Goal: Feedback & Contribution: Submit feedback/report problem

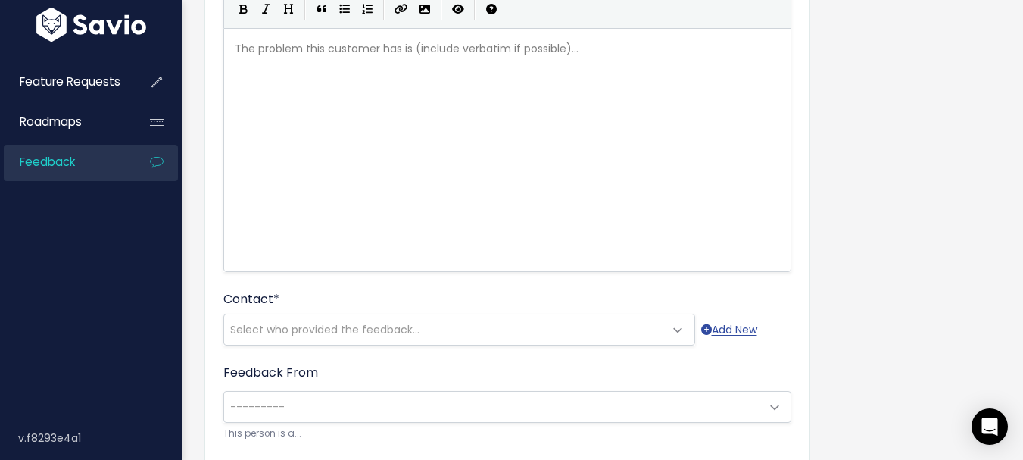
scroll to position [303, 0]
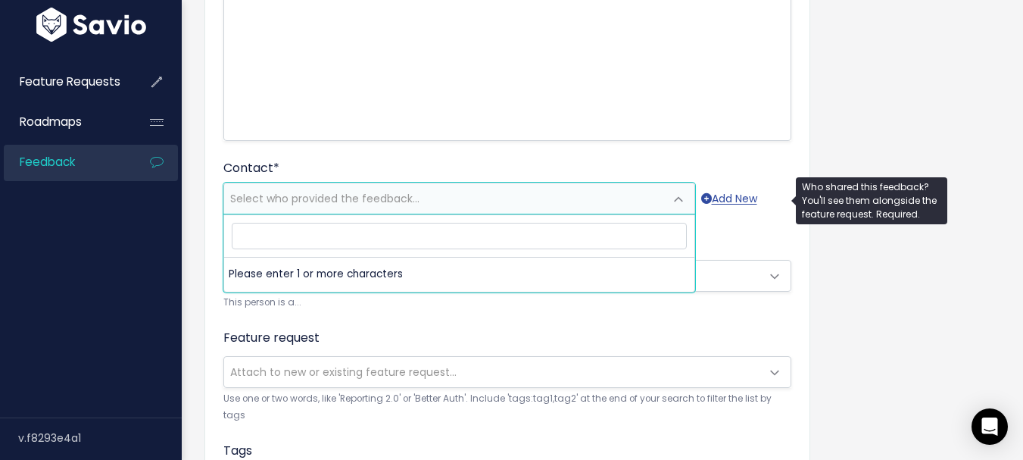
click at [266, 210] on span "Select who provided the feedback..." at bounding box center [444, 198] width 440 height 30
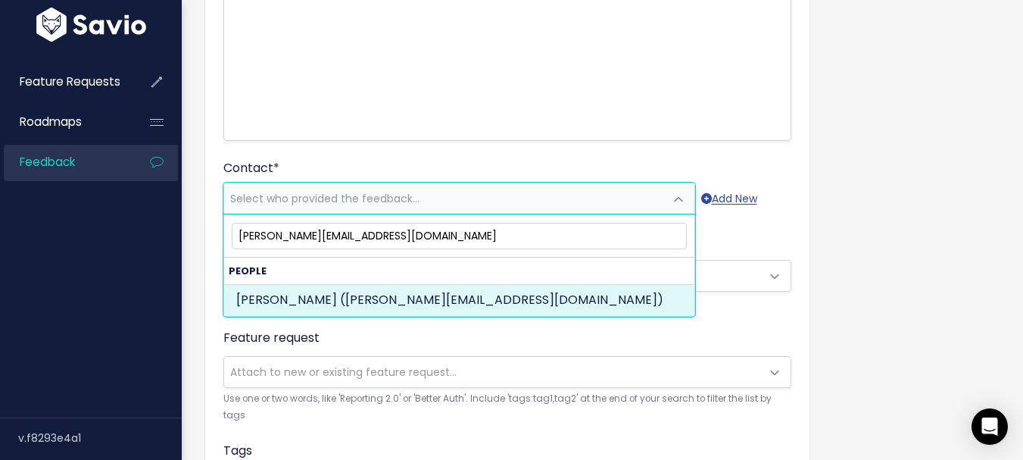
type input "chriss@primarycompanies.com"
select select "ACTIVE"
select select "84190522"
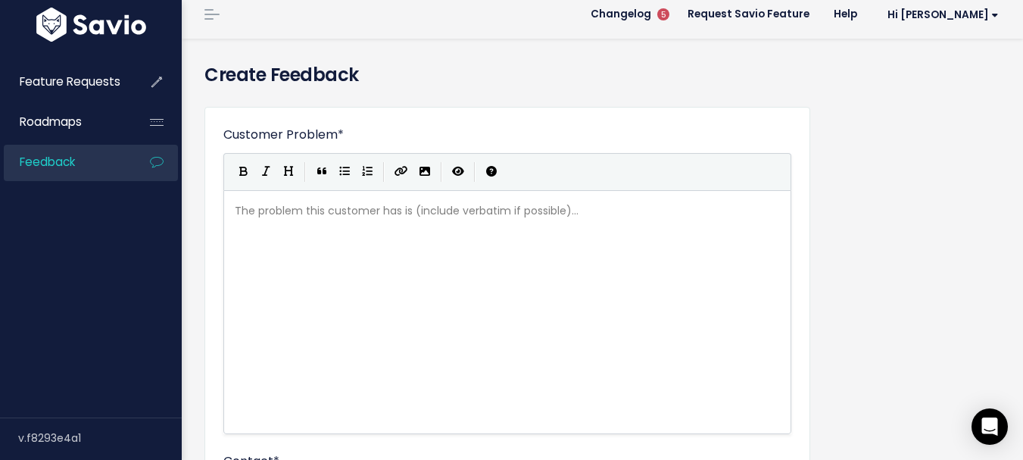
scroll to position [0, 0]
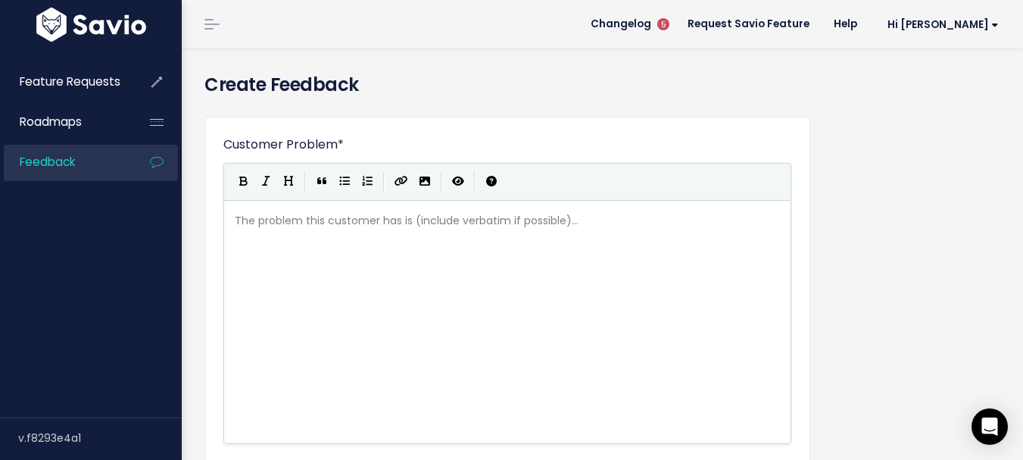
click at [299, 258] on div "The problem this customer has is (include verbatim if possible)... xxxxxxxxxx ​" at bounding box center [526, 340] width 589 height 265
click at [365, 271] on div "The problem this customer has is (include verbatim if possible)... xxxxxxxxxx ​" at bounding box center [526, 340] width 589 height 265
click at [260, 222] on pre "​" at bounding box center [513, 220] width 563 height 19
paste textarea
type textarea "from Primary Fe"
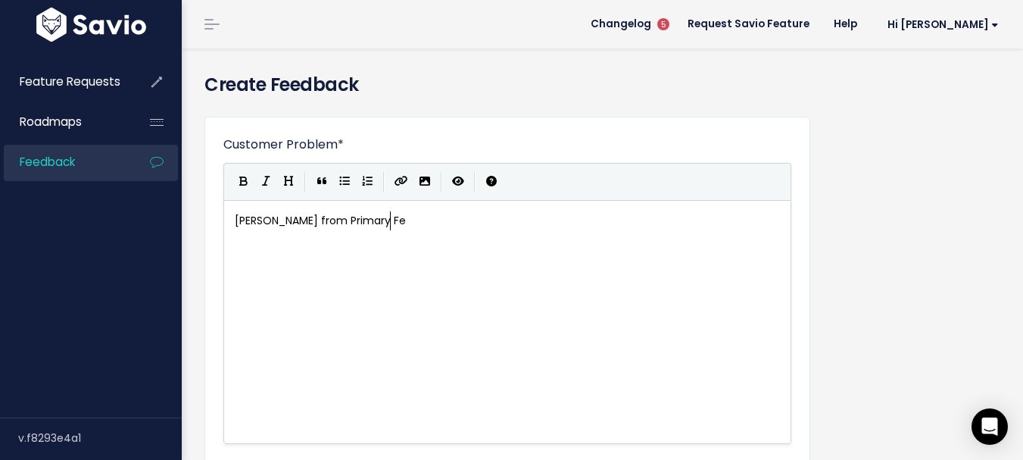
type textarea "R"
type textarea "reight LLC is requesting for a field"
type textarea "field that"
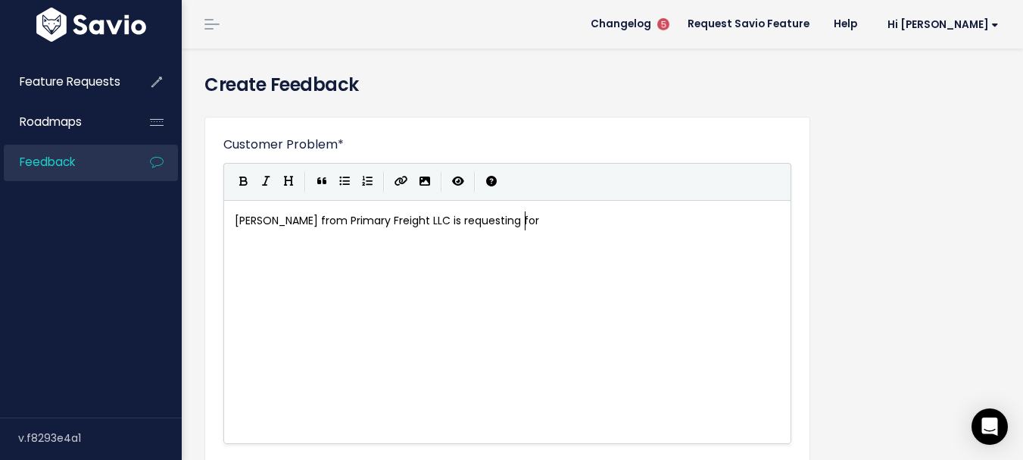
type textarea "r"
type textarea "a reference"
type textarea "un"
type textarea "uniuq"
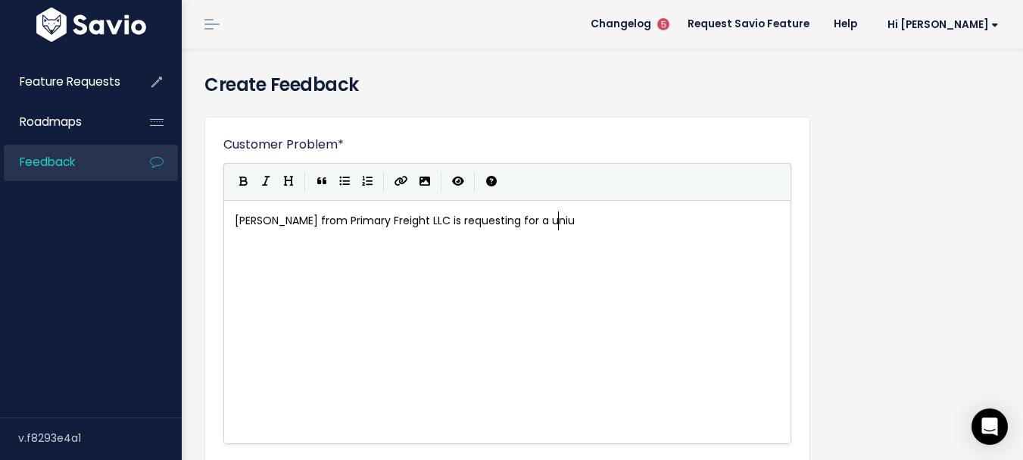
type textarea "qi"
type textarea "ue"
click at [631, 210] on div "xxxxxxxxxx Chris Sturma from Primary Freight LLC is requesting for a unique" at bounding box center [513, 220] width 563 height 25
click at [620, 266] on div "xxxxxxxxxx Chris Sturma from Primary Freight LLC is requesting for a unique" at bounding box center [526, 340] width 589 height 265
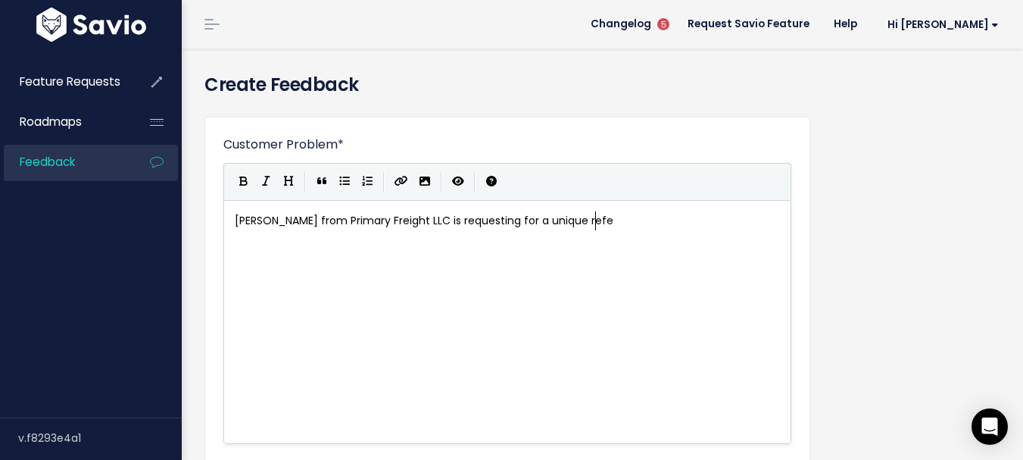
type textarea "refec"
type textarea "rence filed acc"
type textarea "eld a"
type textarea "a"
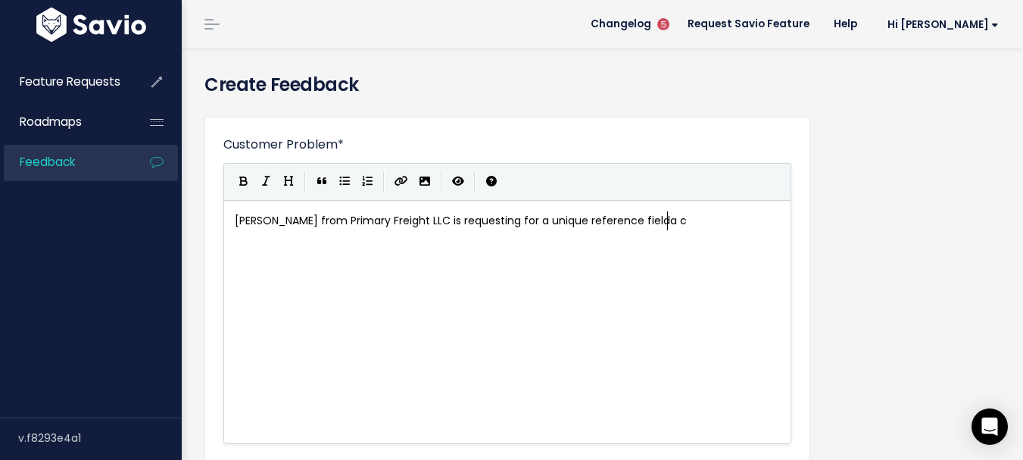
type textarea "a cc"
type textarea "accross all shipments that will detect if a refr"
type textarea "erence was already used in a previu"
type textarea "iou"
type textarea "iu"
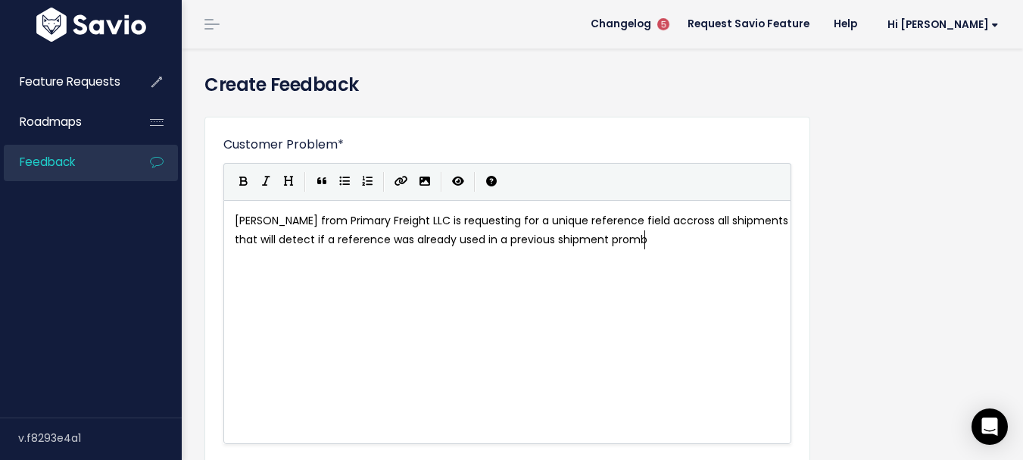
type textarea "ous shipment prombi"
type textarea "p"
type textarea "advising the user abou t"
type textarea "t"
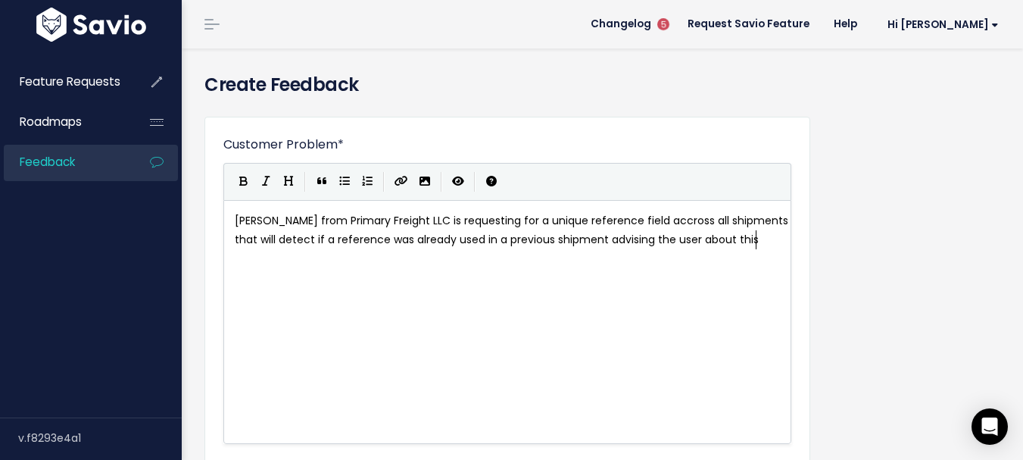
type textarea "t this."
click at [485, 242] on span "Chris Sturma from Primary Freight LLC is requesting for a unique reference fiel…" at bounding box center [513, 230] width 557 height 34
type textarea "that same if"
type textarea "field in a"
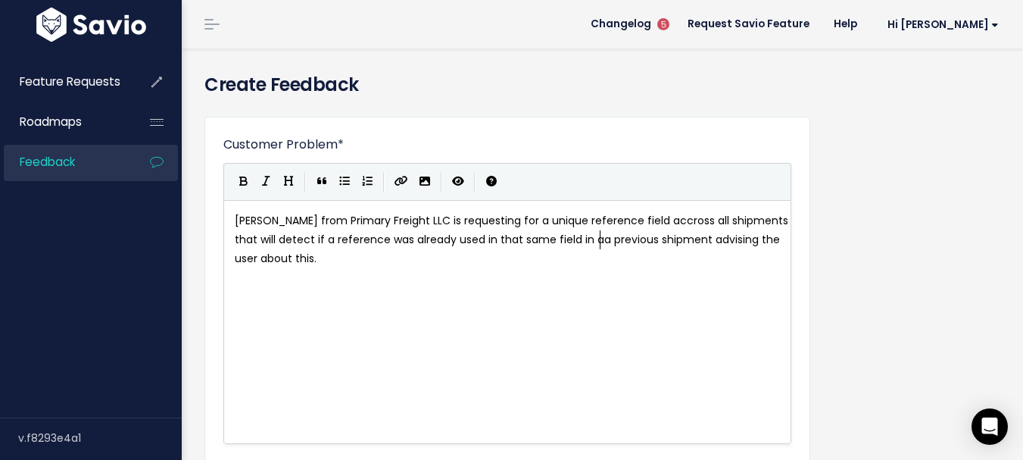
scroll to position [5, 43]
type textarea "p"
type textarea "prompri"
type textarea "ting an error advising the referene"
type textarea "ce was already usi"
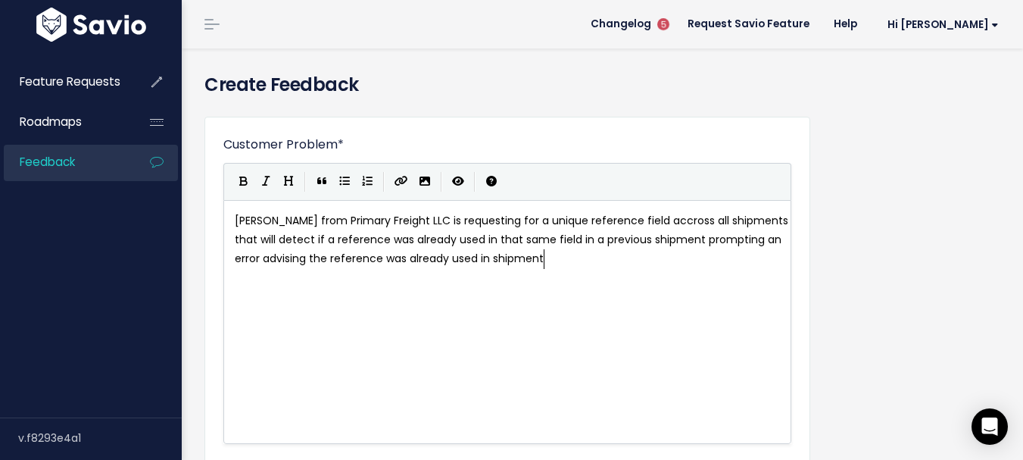
scroll to position [5, 82]
type textarea "ed in shipment ·"
type textarea "#"
click at [314, 259] on span "Chris Sturma from Primary Freight LLC is requesting for a unique reference fiel…" at bounding box center [513, 239] width 557 height 53
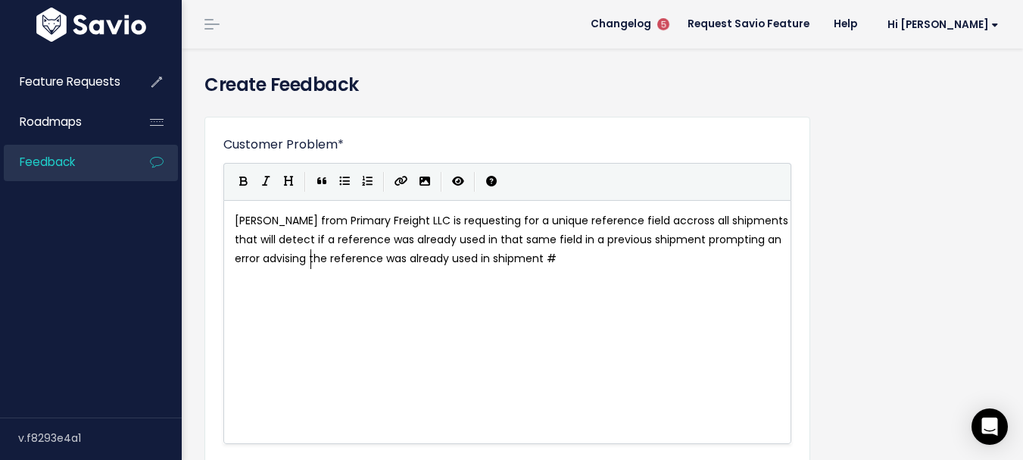
click at [312, 258] on span "Chris Sturma from Primary Freight LLC is requesting for a unique reference fiel…" at bounding box center [513, 239] width 557 height 53
type textarea "2"
type textarea """
click at [654, 255] on pre "Chris Sturma from Primary Freight LLC is requesting for a unique reference fiel…" at bounding box center [513, 240] width 563 height 58
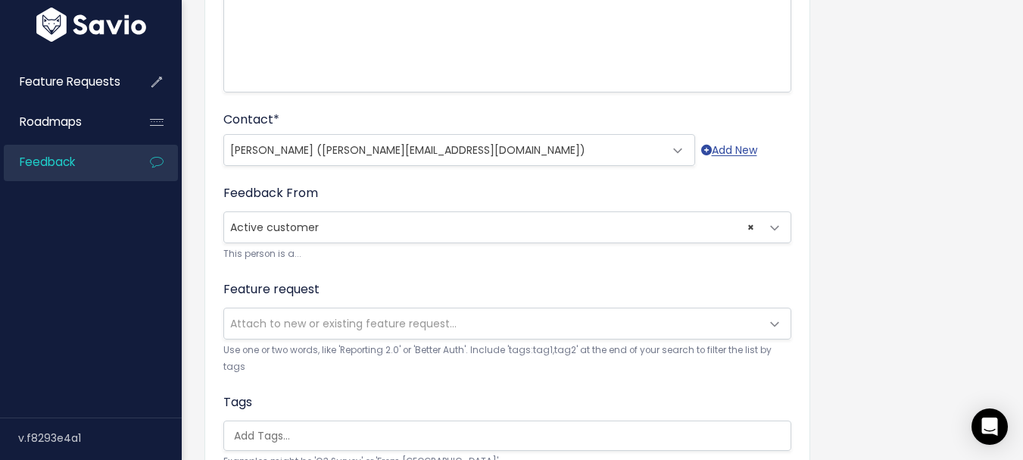
scroll to position [379, 0]
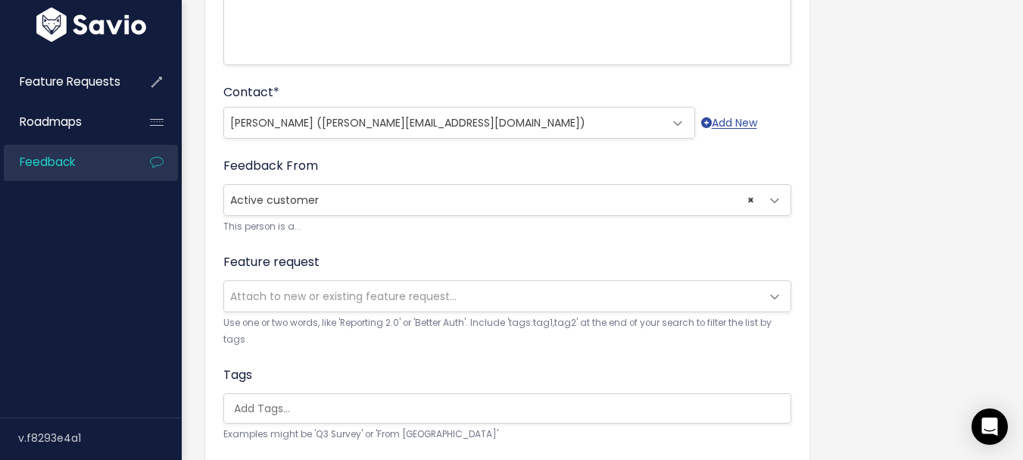
type textarea ""."
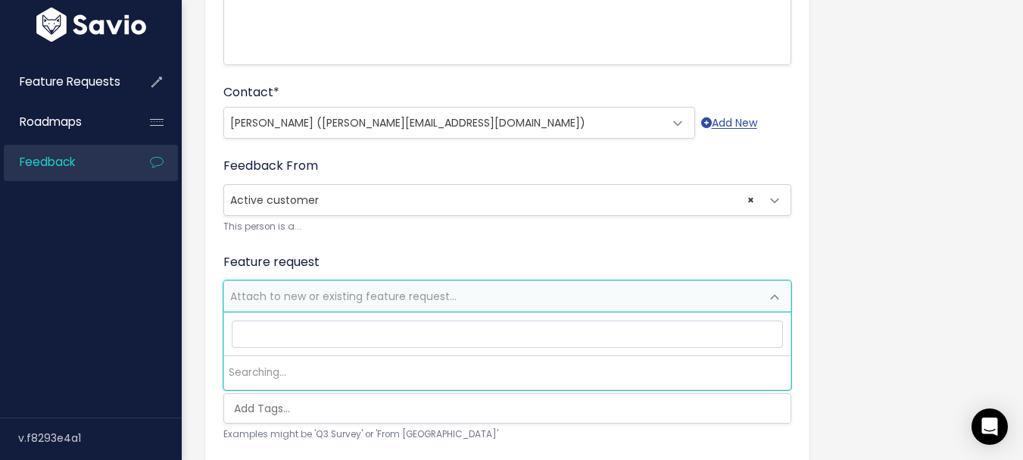
click at [326, 289] on span "Attach to new or existing feature request..." at bounding box center [343, 296] width 226 height 15
click at [319, 297] on span "Attach to new or existing feature request..." at bounding box center [343, 296] width 226 height 15
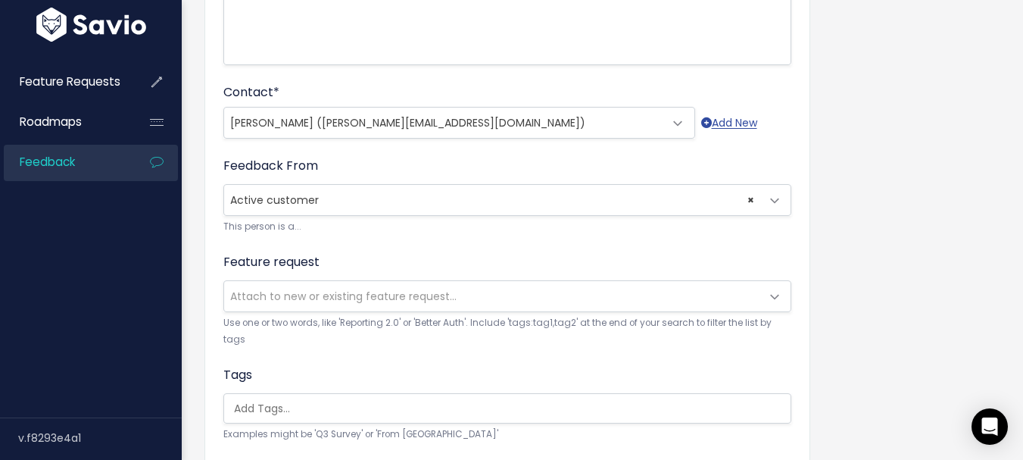
click at [268, 405] on input "search" at bounding box center [511, 409] width 567 height 16
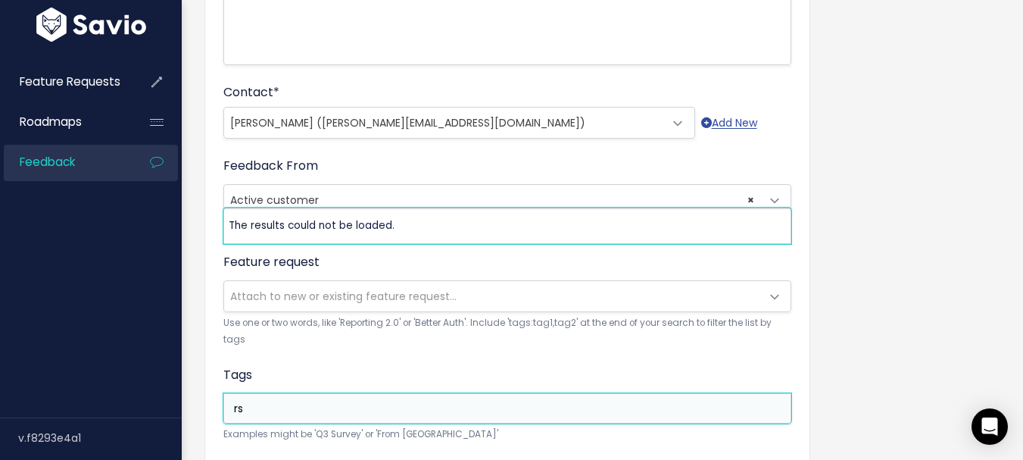
type input "r"
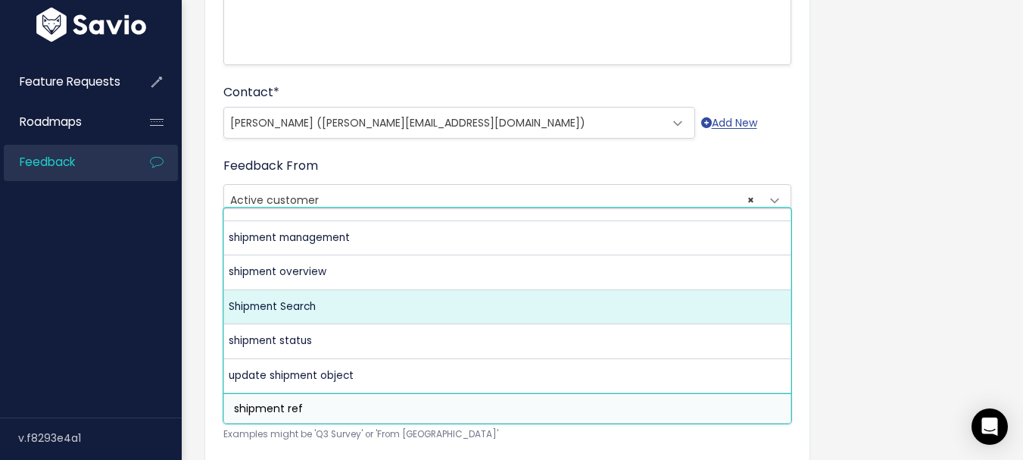
scroll to position [0, 0]
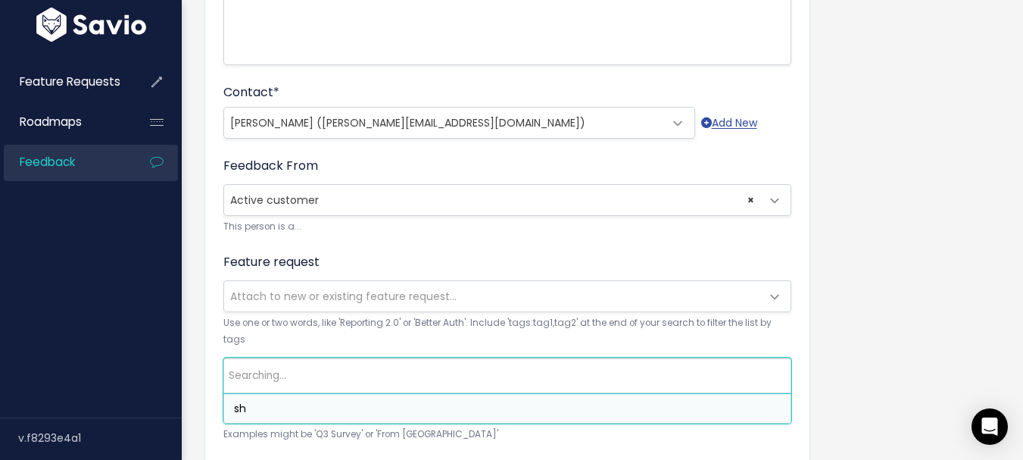
type input "s"
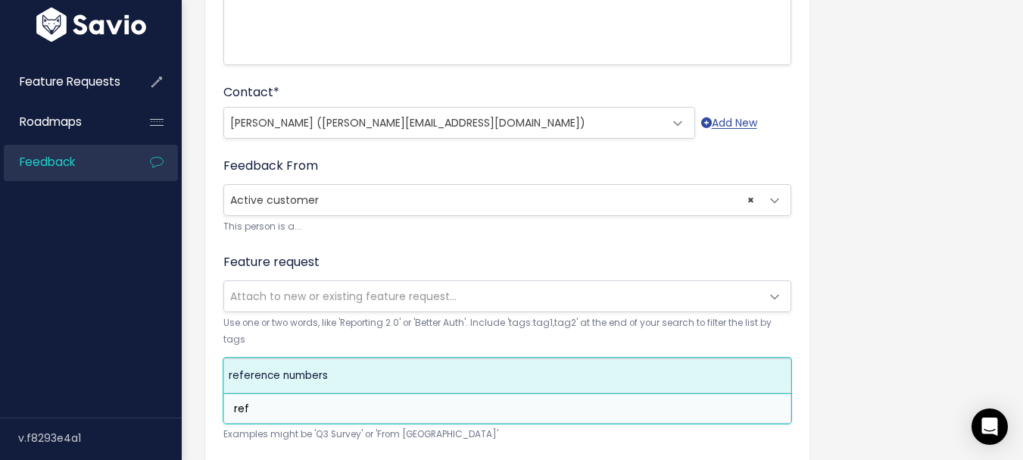
type input "ref"
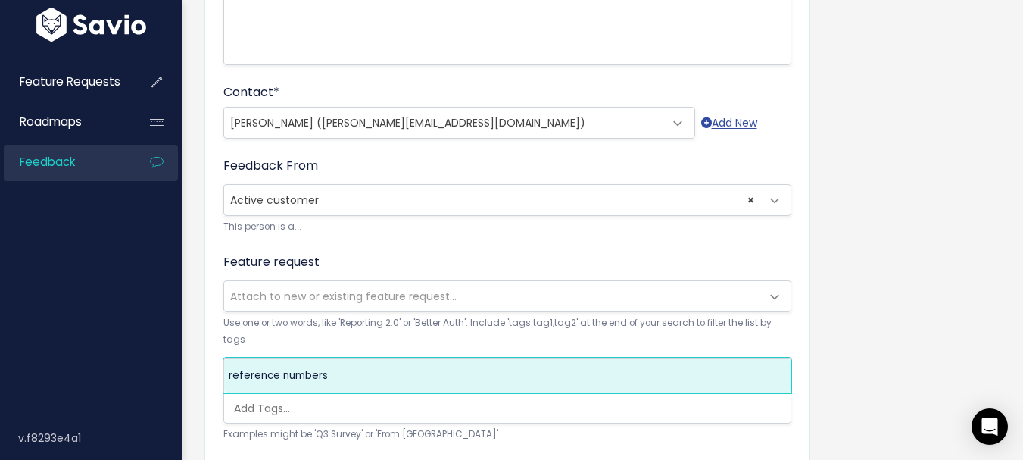
select select "6653"
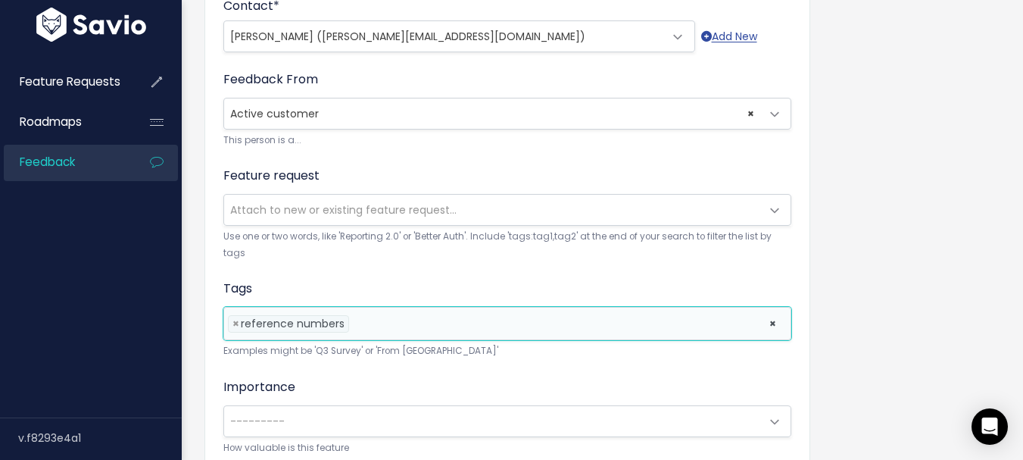
scroll to position [692, 0]
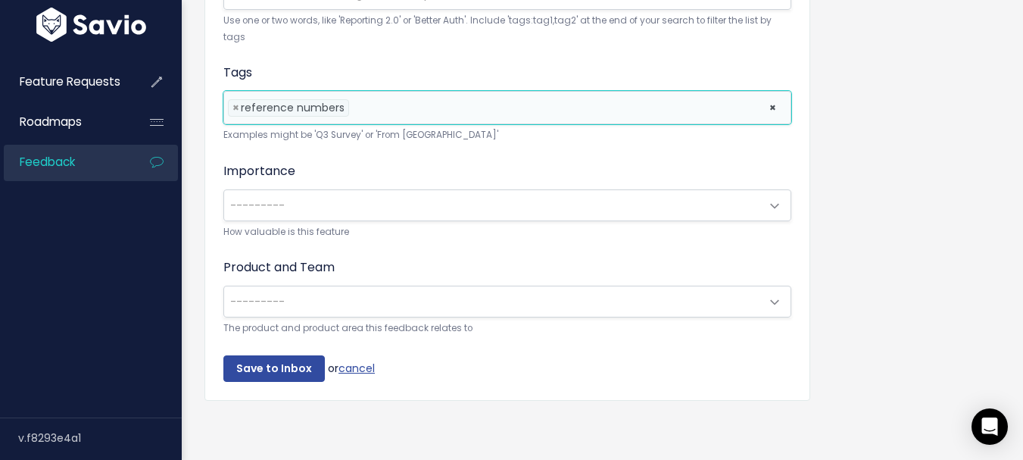
click at [272, 198] on span "---------" at bounding box center [257, 205] width 55 height 15
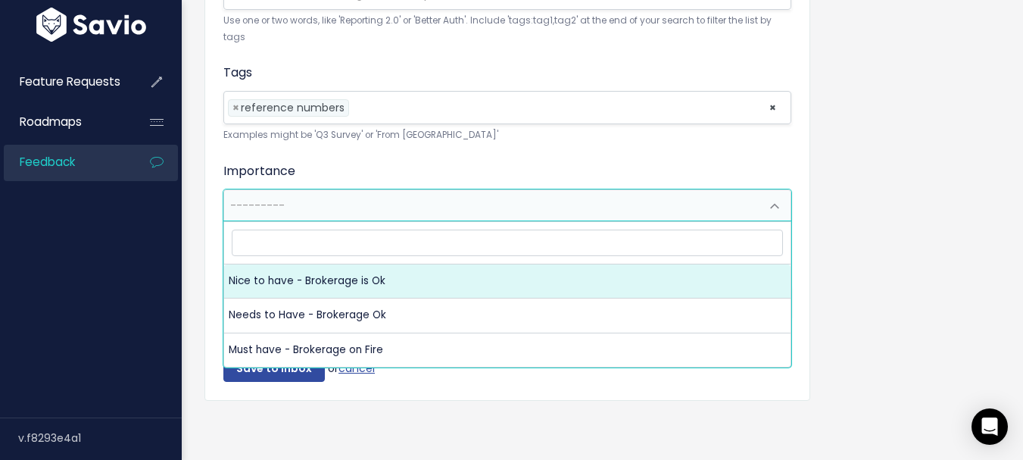
select select "NICE_TO_HAVE"
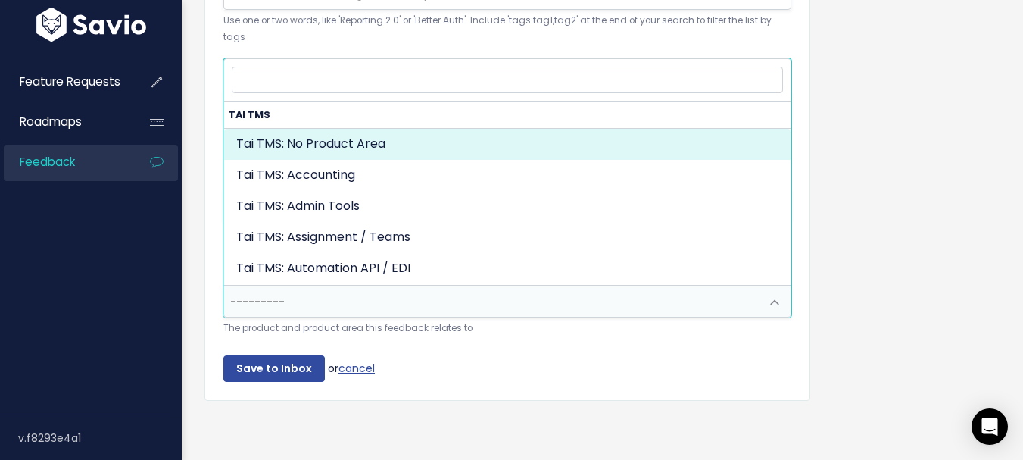
click at [261, 294] on span "---------" at bounding box center [257, 301] width 55 height 15
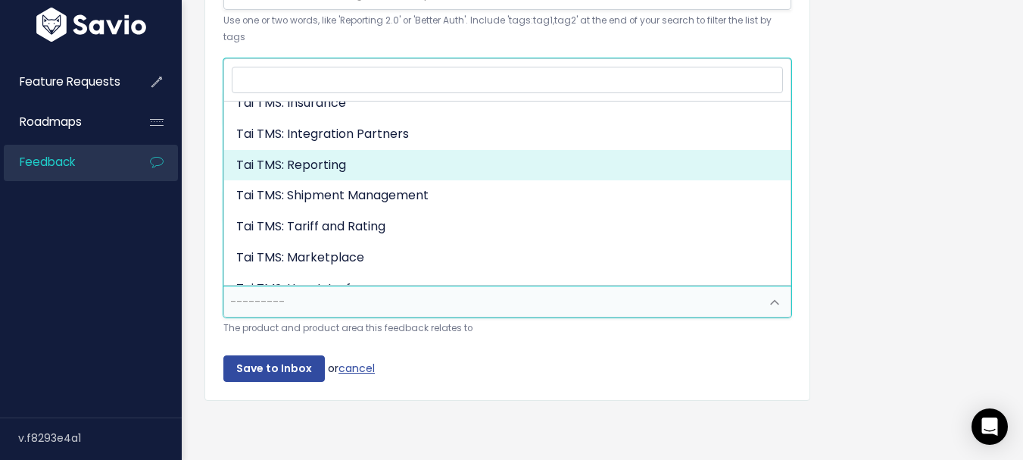
scroll to position [431, 0]
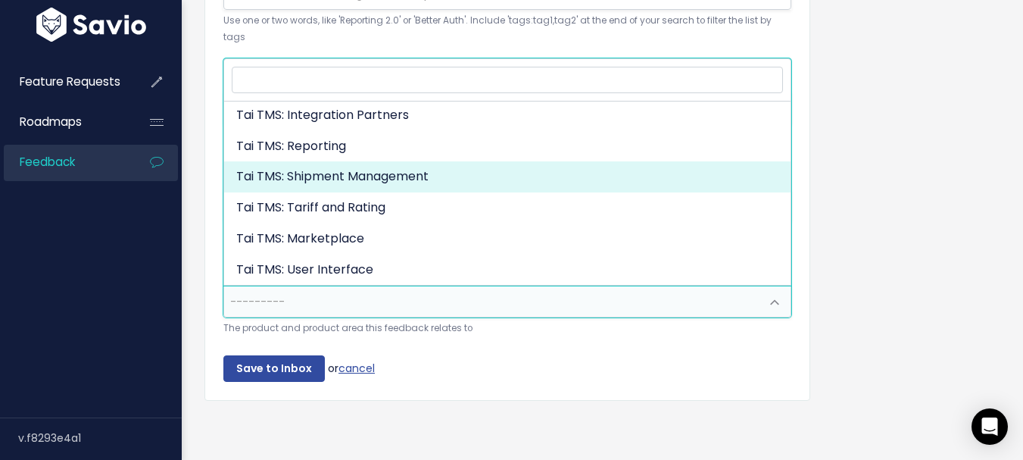
select select "MAIN:SHIPMENT_MANAGEMENT"
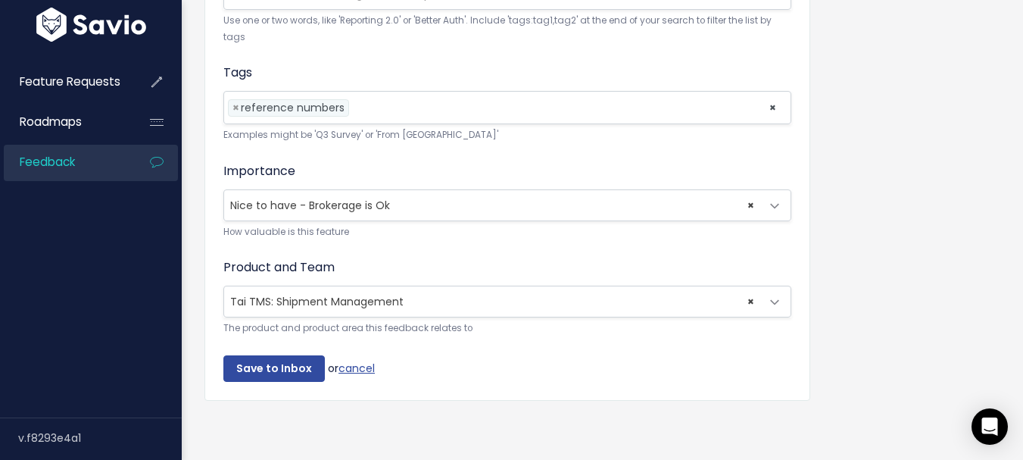
click at [289, 290] on span "× Tai TMS: Shipment Management" at bounding box center [492, 301] width 536 height 30
click at [287, 355] on input "Save to Inbox" at bounding box center [274, 368] width 102 height 27
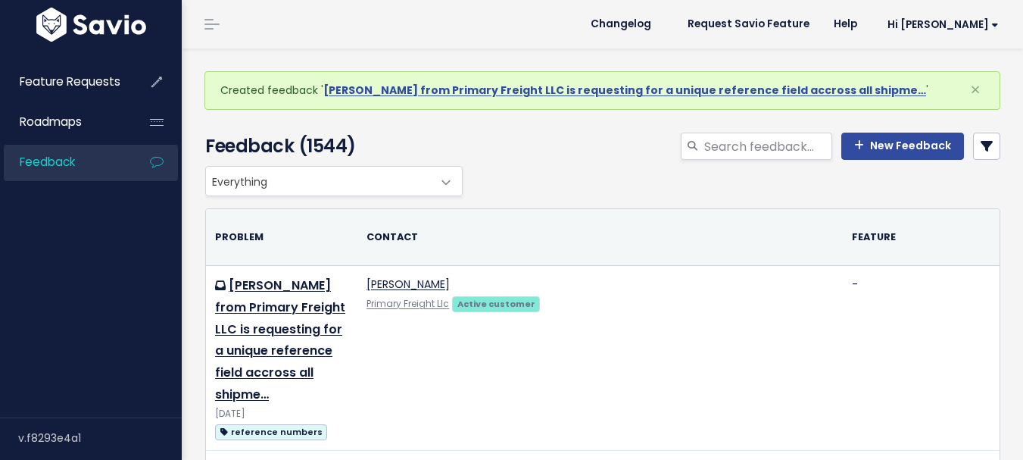
click at [389, 88] on link "[PERSON_NAME] from Primary Freight LLC is requesting for a unique reference fie…" at bounding box center [624, 90] width 603 height 15
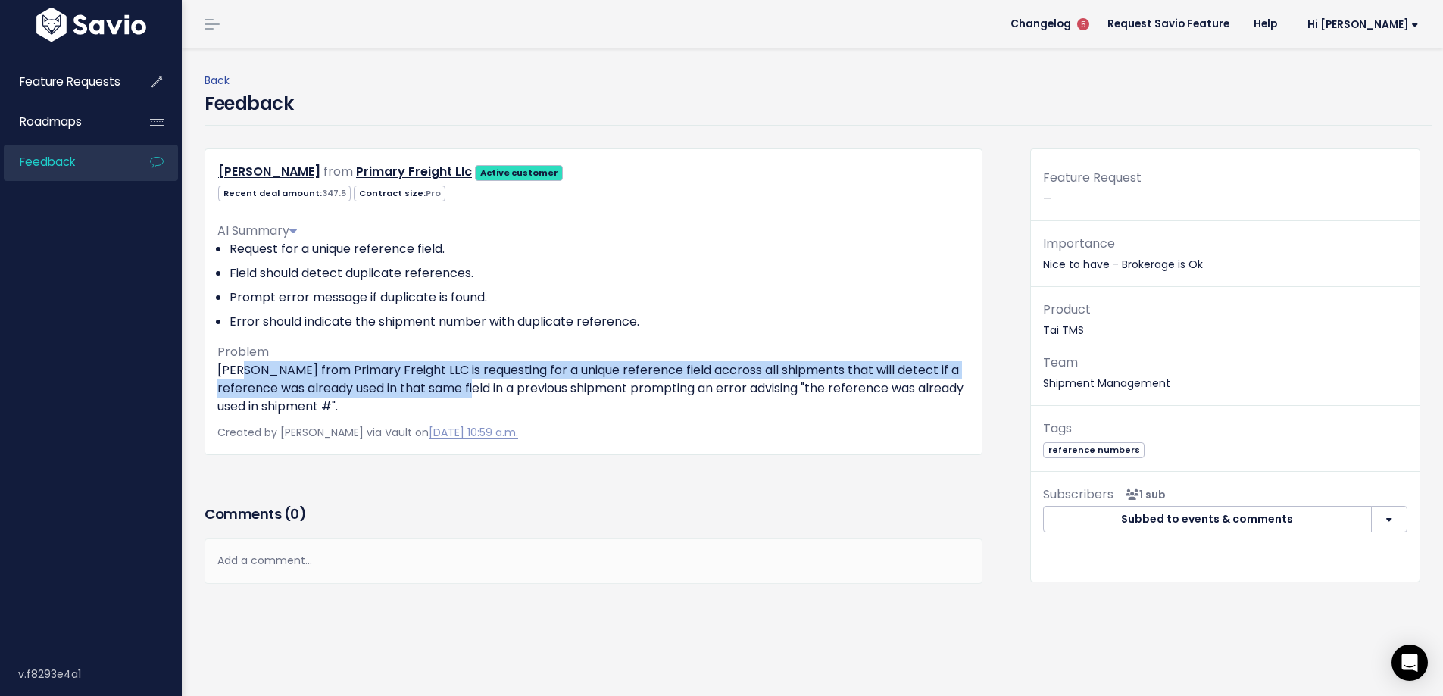
click at [484, 393] on p "[PERSON_NAME] from Primary Freight LLC is requesting for a unique reference fie…" at bounding box center [593, 388] width 752 height 55
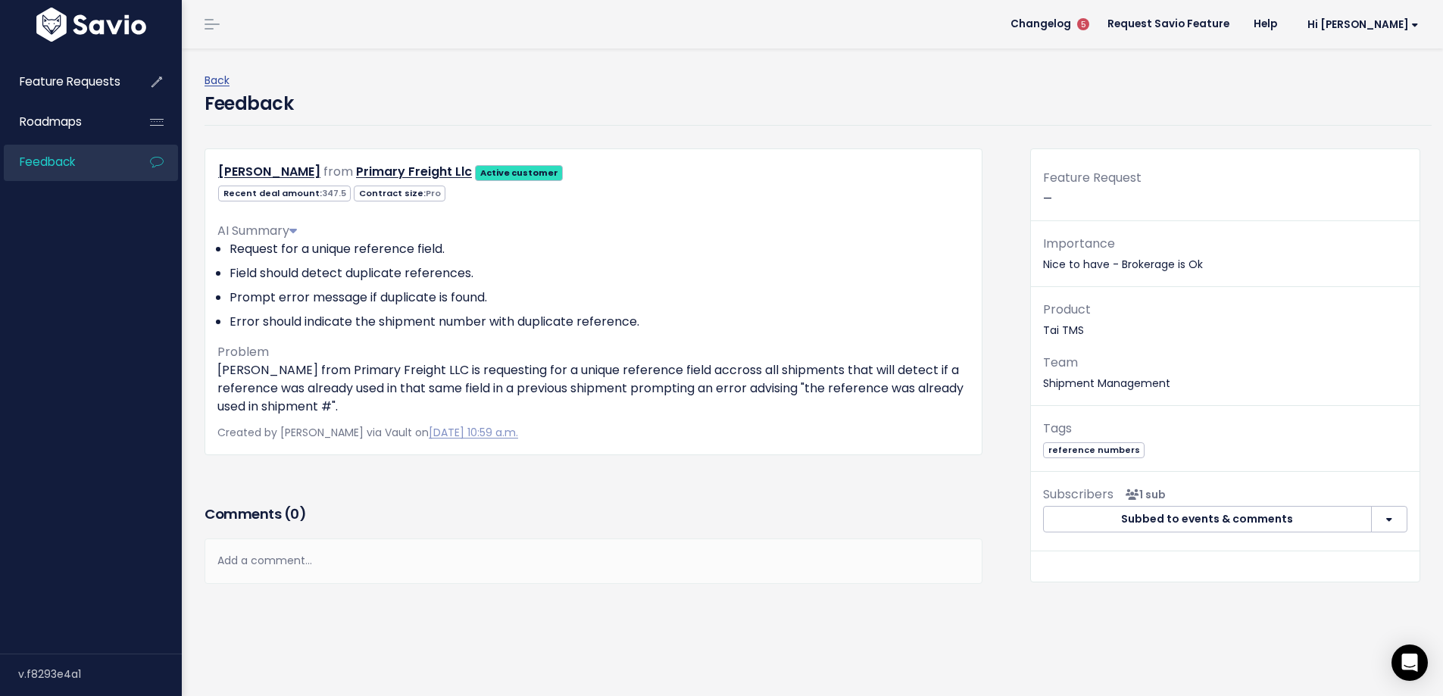
click at [501, 383] on p "[PERSON_NAME] from Primary Freight LLC is requesting for a unique reference fie…" at bounding box center [593, 388] width 752 height 55
drag, startPoint x: 823, startPoint y: 388, endPoint x: 423, endPoint y: 389, distance: 400.7
click at [423, 389] on p "[PERSON_NAME] from Primary Freight LLC is requesting for a unique reference fie…" at bounding box center [593, 388] width 752 height 55
click at [405, 404] on p "[PERSON_NAME] from Primary Freight LLC is requesting for a unique reference fie…" at bounding box center [593, 388] width 752 height 55
drag, startPoint x: 388, startPoint y: 405, endPoint x: 403, endPoint y: 405, distance: 15.1
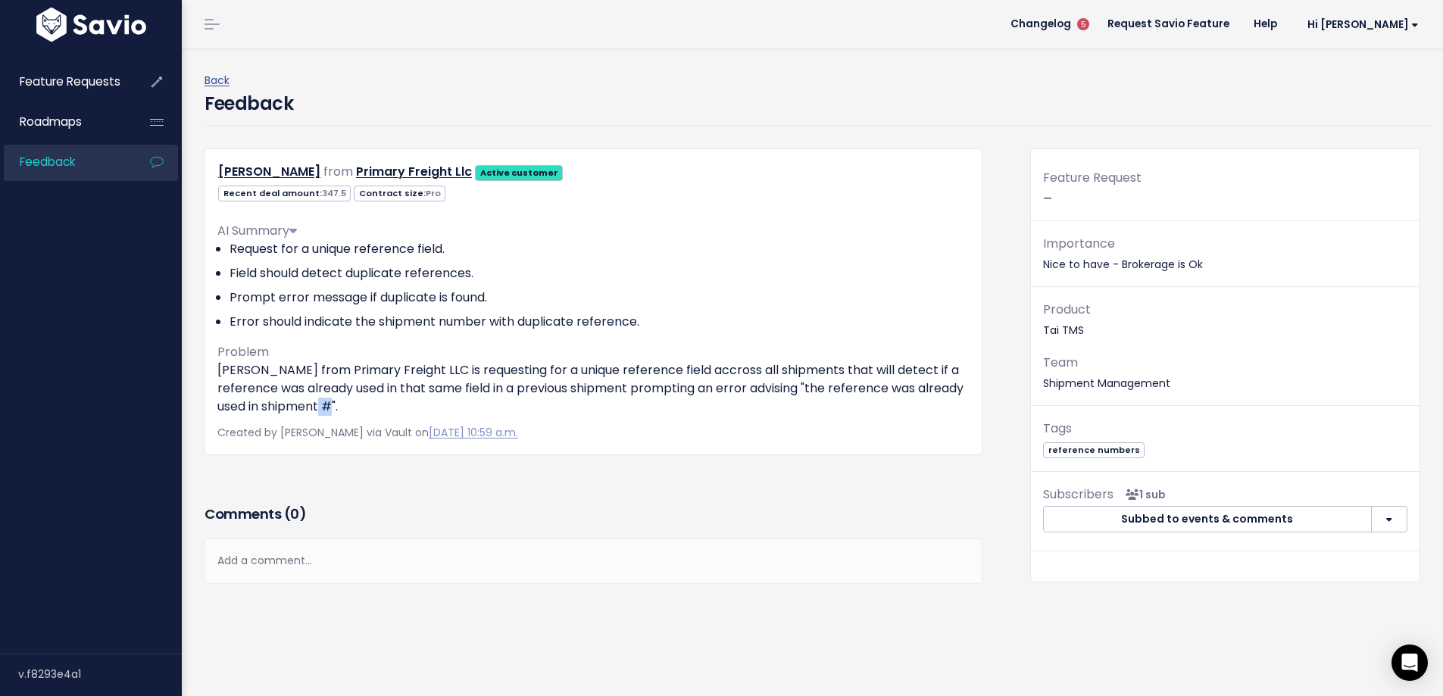
click at [402, 405] on p "[PERSON_NAME] from Primary Freight LLC is requesting for a unique reference fie…" at bounding box center [593, 388] width 752 height 55
